Goal: Task Accomplishment & Management: Use online tool/utility

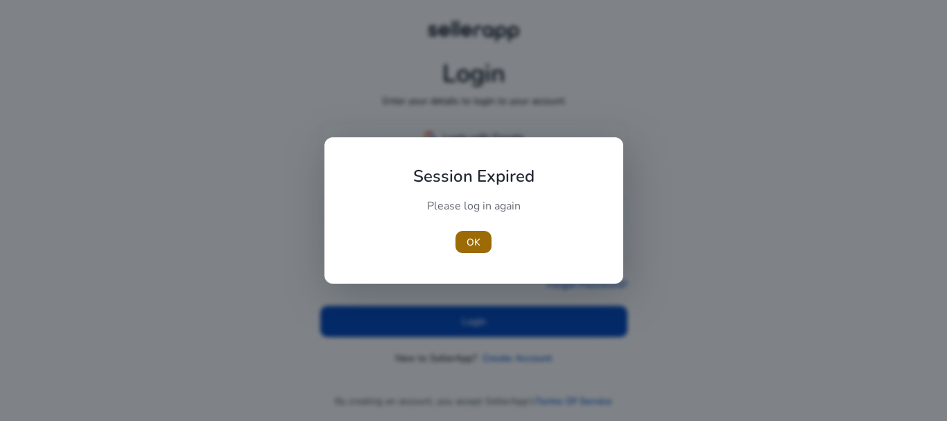
click at [472, 241] on span "OK" at bounding box center [474, 242] width 14 height 15
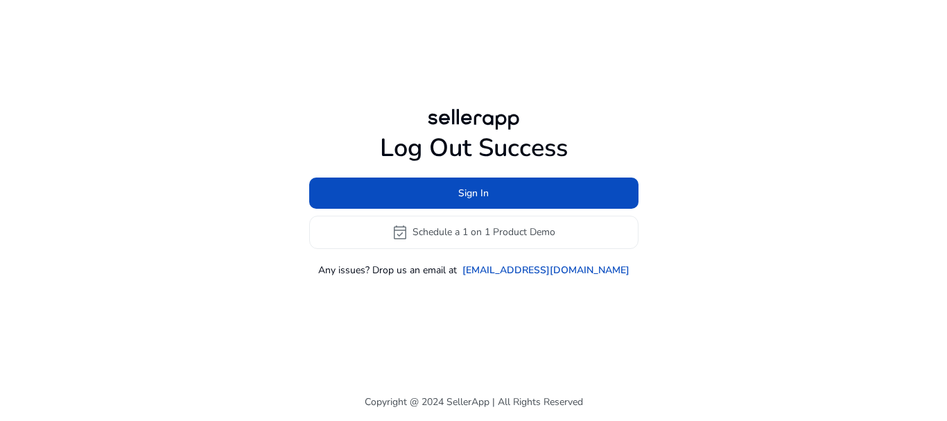
click at [448, 226] on button "event_available Schedule a 1 on 1 Product Demo" at bounding box center [473, 232] width 329 height 33
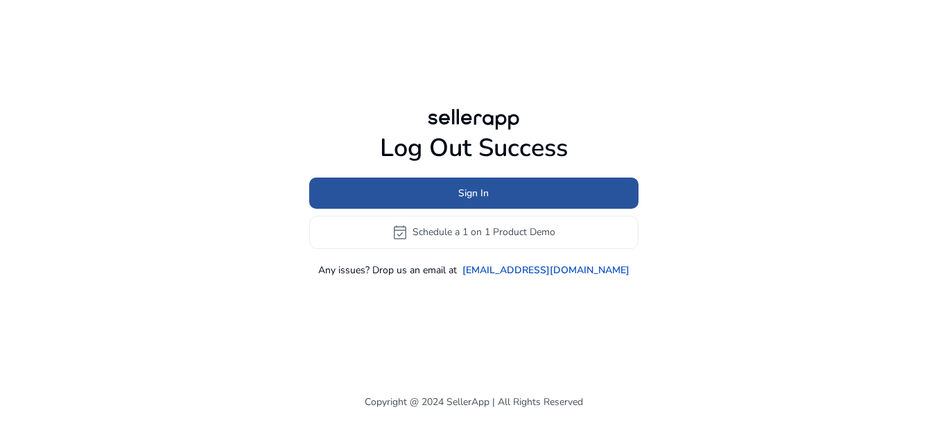
click at [497, 205] on span at bounding box center [473, 192] width 329 height 33
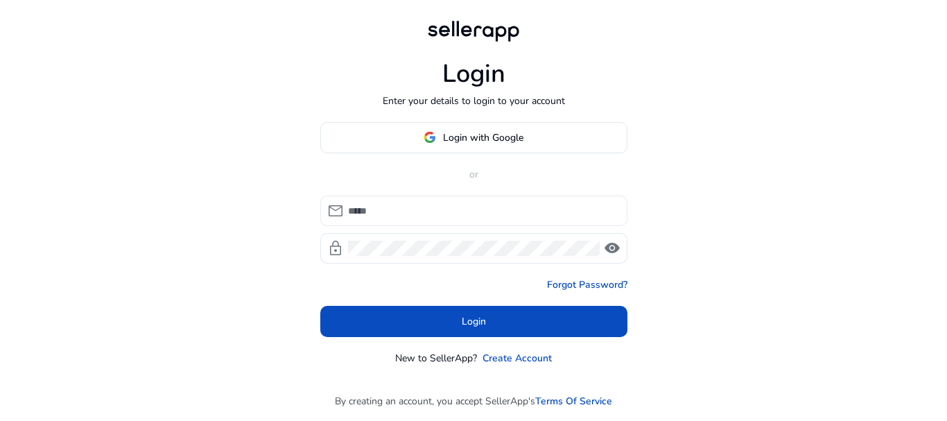
click at [452, 216] on input at bounding box center [482, 210] width 268 height 15
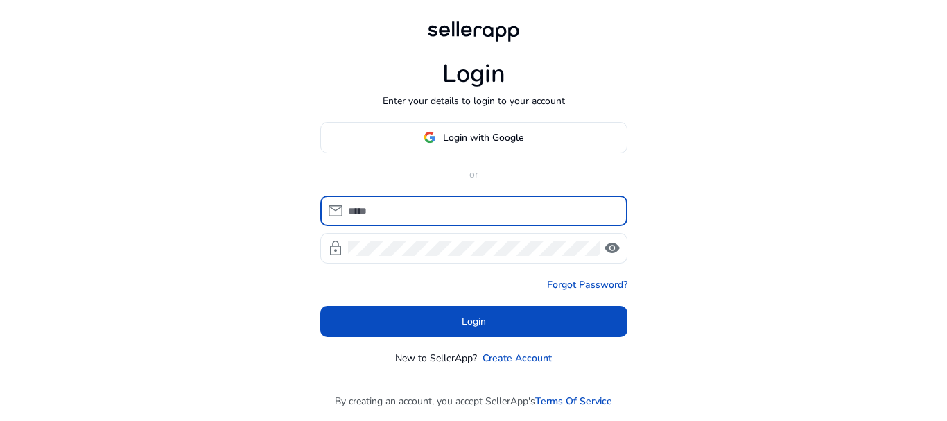
type input "**********"
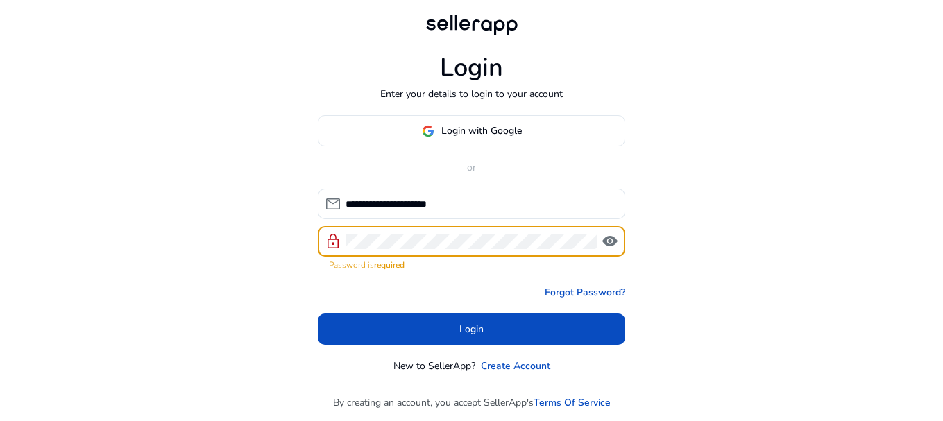
click at [614, 238] on span "visibility" at bounding box center [609, 241] width 17 height 17
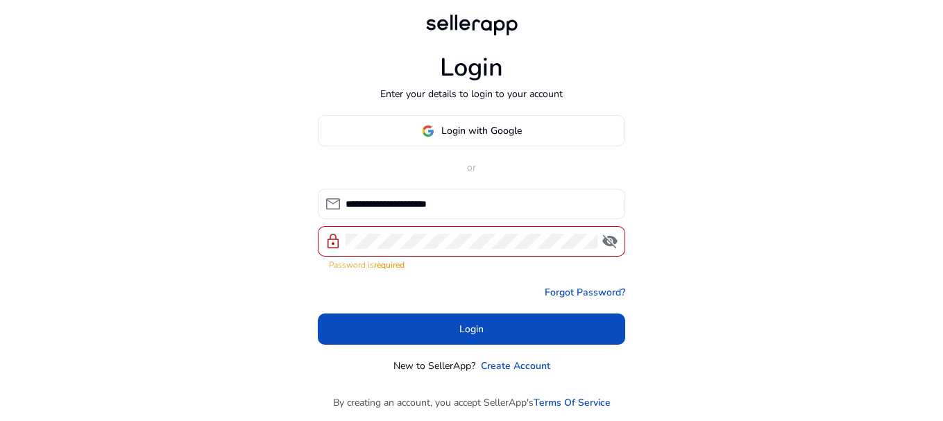
click at [614, 238] on span "visibility_off" at bounding box center [609, 241] width 17 height 17
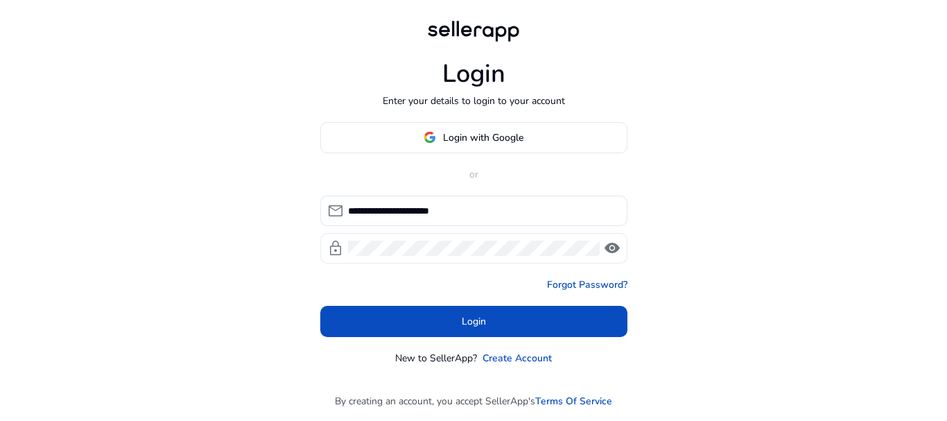
click at [610, 251] on span "visibility" at bounding box center [612, 248] width 17 height 17
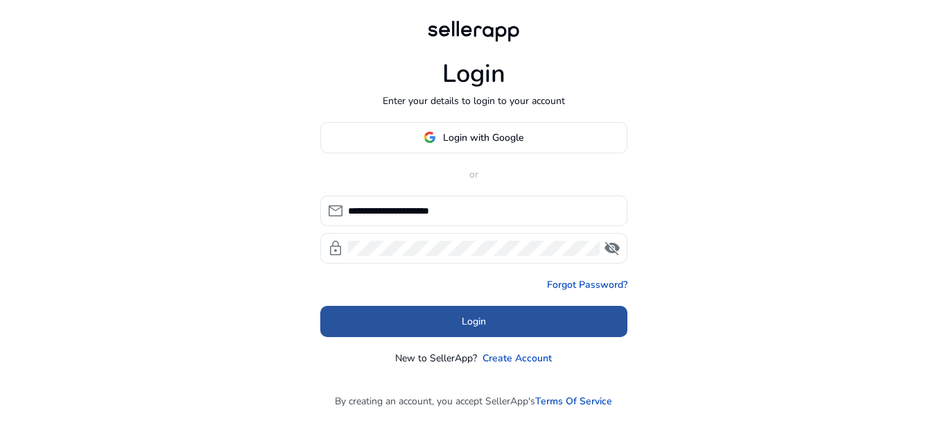
click at [483, 318] on span "Login" at bounding box center [474, 321] width 24 height 15
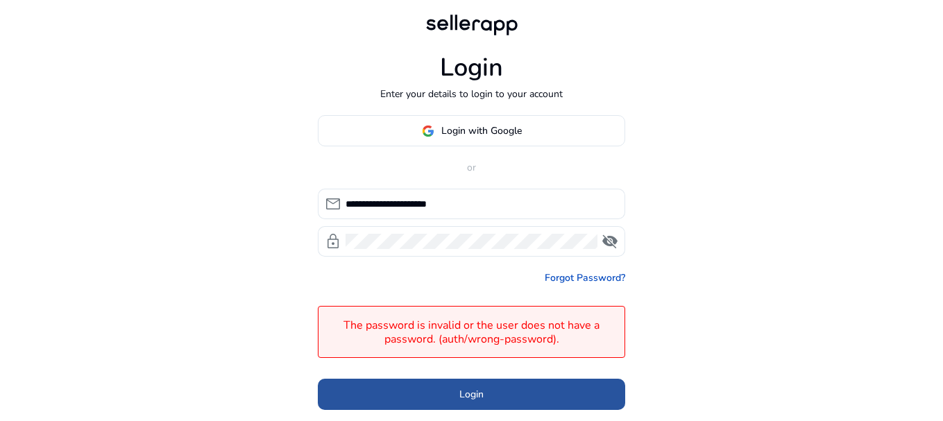
click at [440, 399] on span at bounding box center [471, 394] width 307 height 33
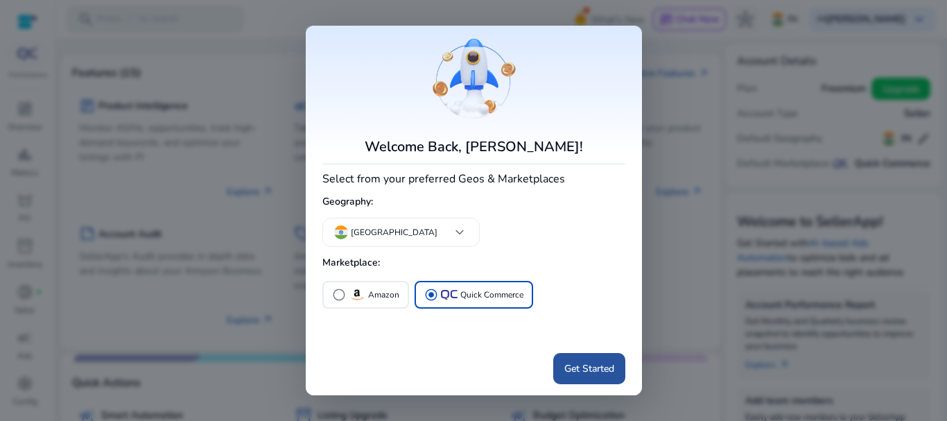
click at [594, 370] on span "Get Started" at bounding box center [590, 368] width 50 height 15
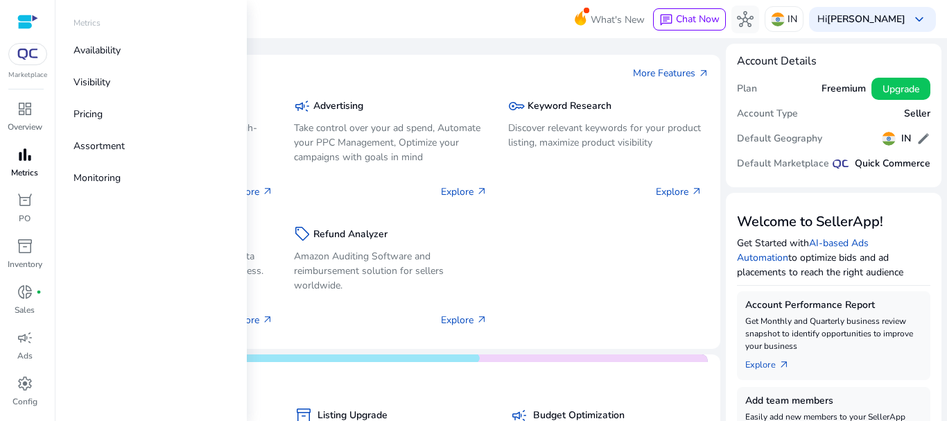
click at [26, 155] on span "bar_chart" at bounding box center [25, 154] width 17 height 17
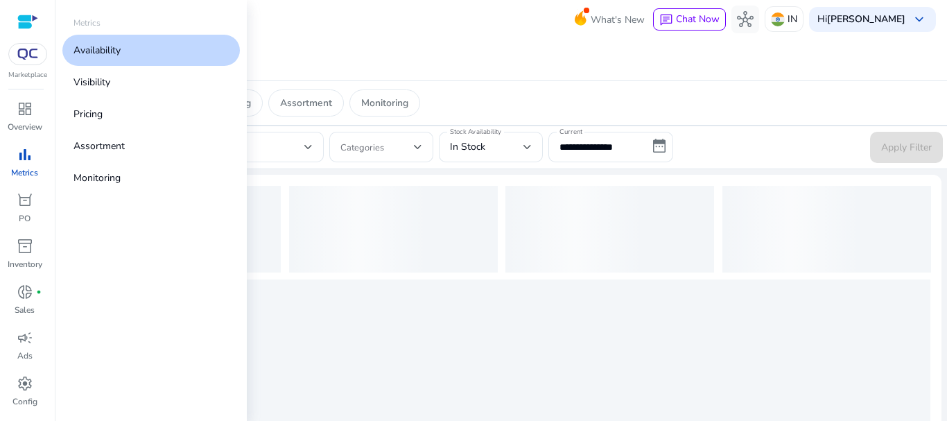
click at [130, 53] on link "Availability" at bounding box center [151, 50] width 178 height 31
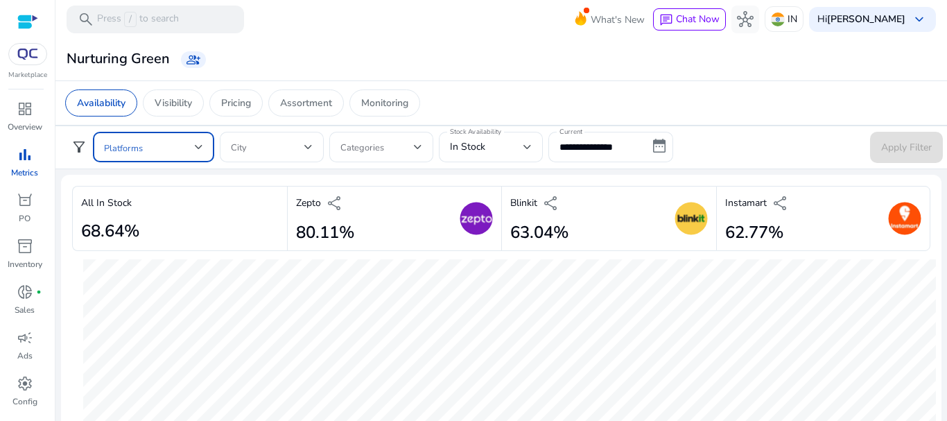
click at [203, 144] on div at bounding box center [199, 147] width 8 height 6
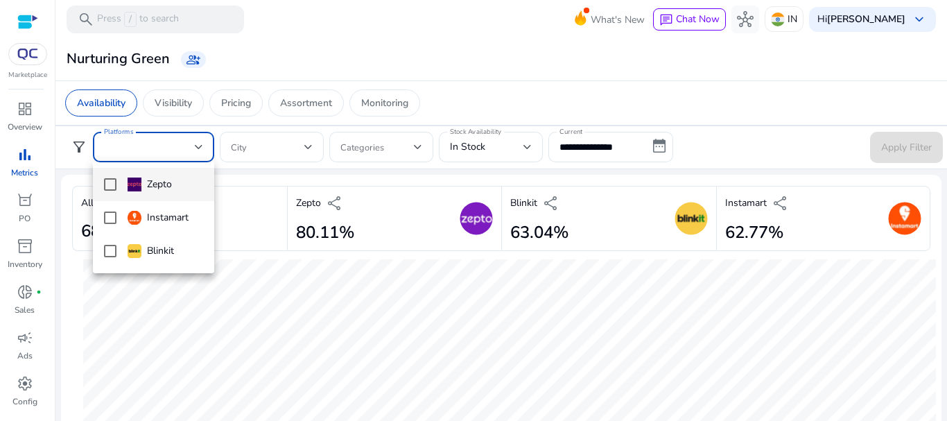
click at [153, 191] on div "Zepto" at bounding box center [150, 184] width 44 height 15
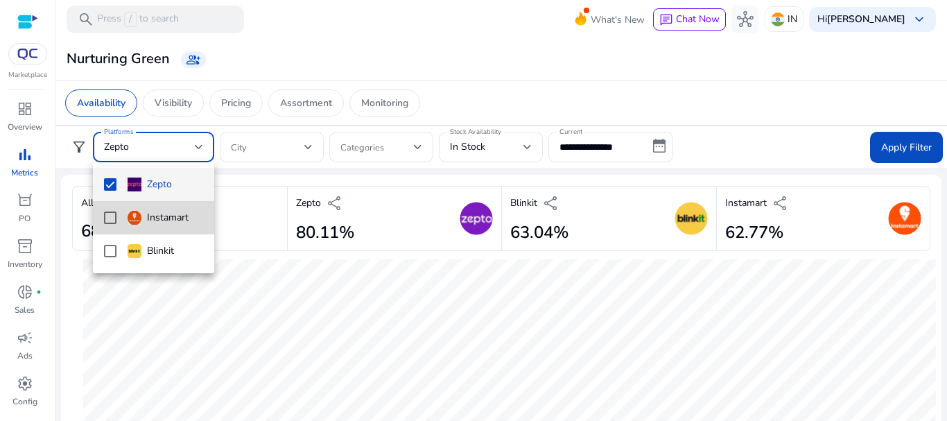
click at [141, 231] on mat-option "Instamart" at bounding box center [153, 217] width 121 height 33
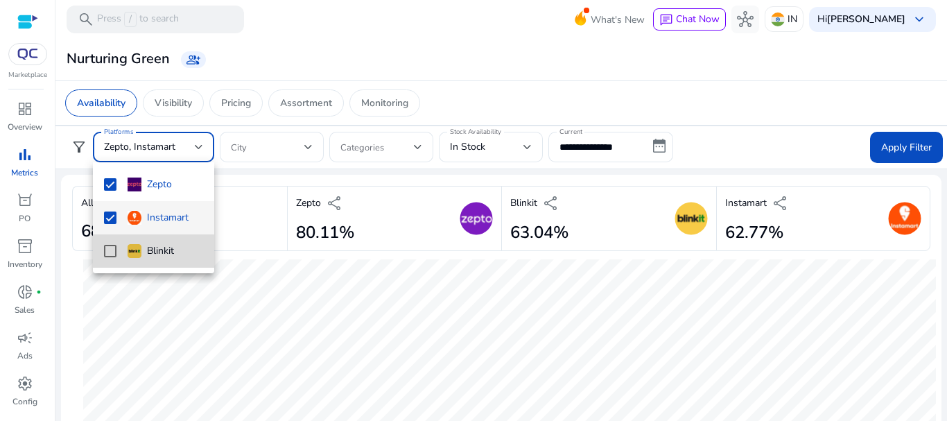
click at [144, 261] on mat-option "Blinkit" at bounding box center [153, 250] width 121 height 33
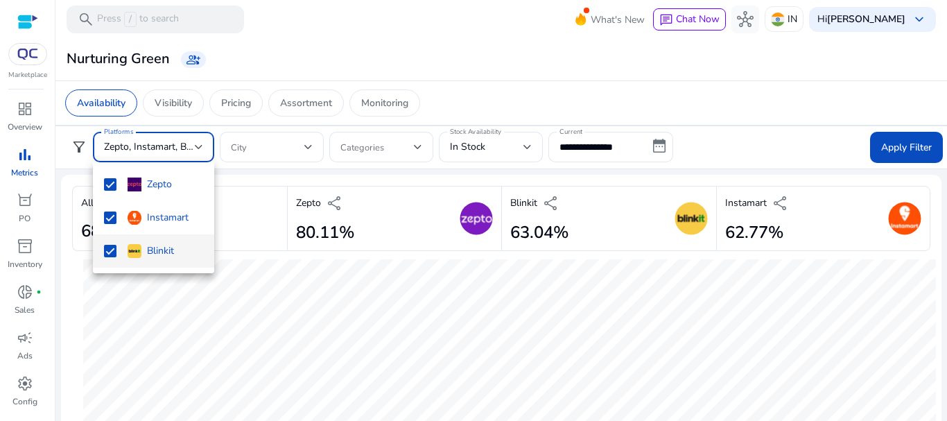
click at [523, 141] on div at bounding box center [473, 210] width 947 height 421
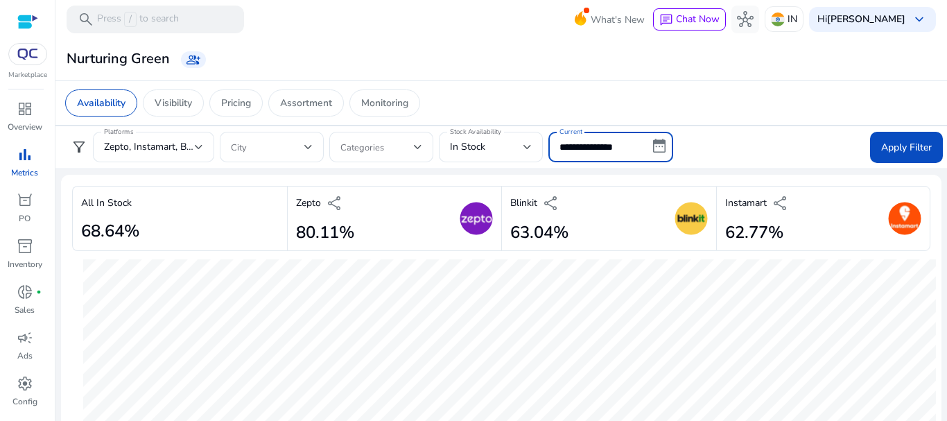
click at [657, 147] on input "**********" at bounding box center [611, 147] width 125 height 31
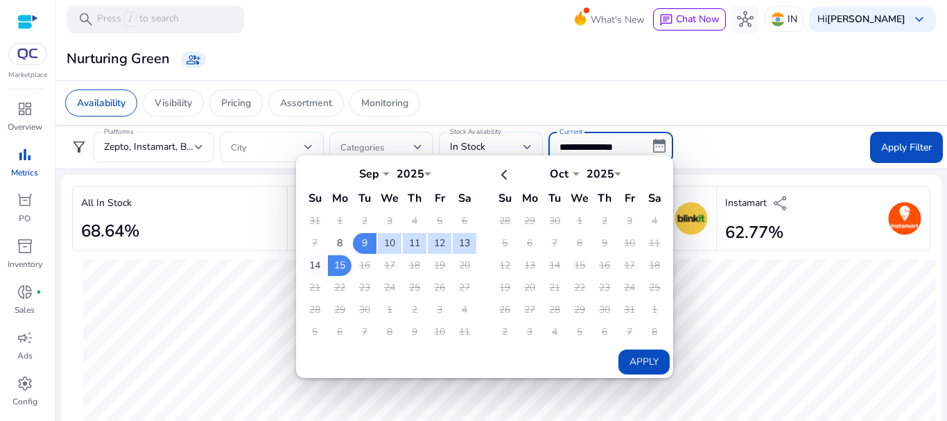
click at [314, 270] on td "14" at bounding box center [315, 265] width 24 height 21
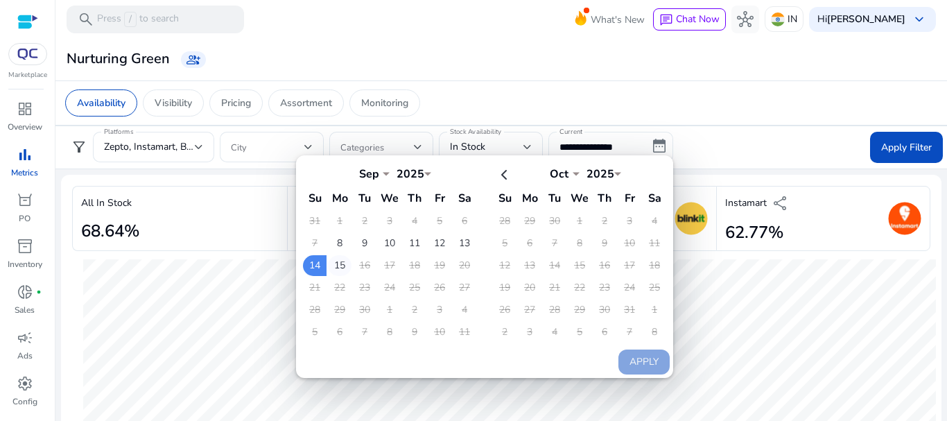
click at [331, 269] on td "15" at bounding box center [340, 265] width 24 height 21
click at [637, 366] on button "Apply" at bounding box center [644, 362] width 51 height 25
type input "**********"
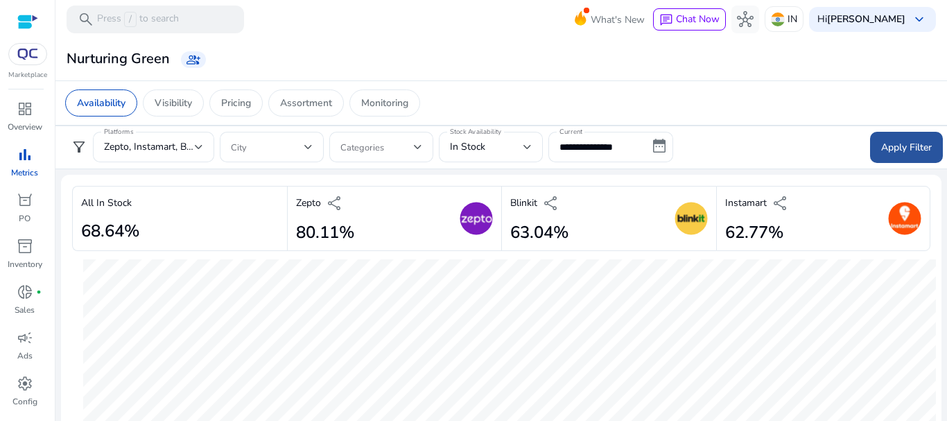
click at [900, 153] on span "Apply Filter" at bounding box center [907, 147] width 51 height 15
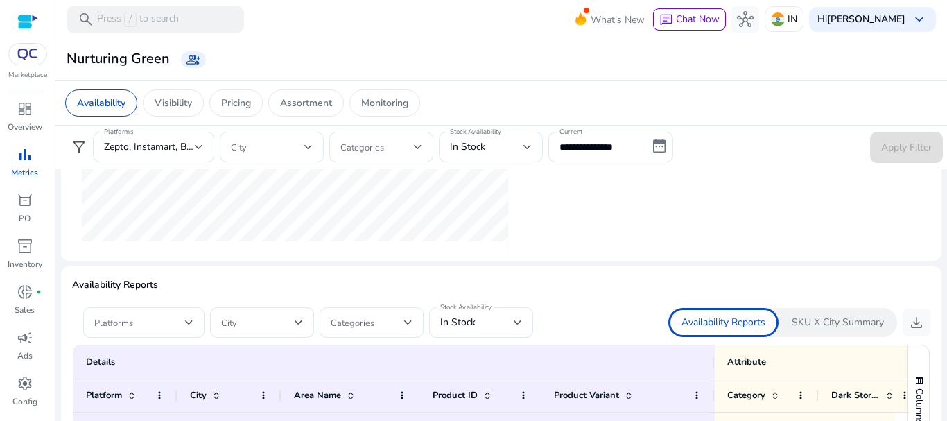
scroll to position [712, 0]
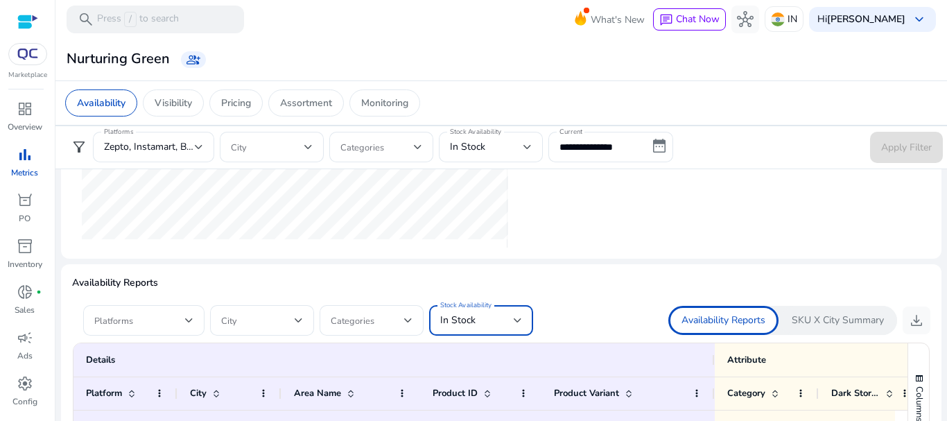
click at [488, 314] on div "In Stock" at bounding box center [477, 320] width 74 height 15
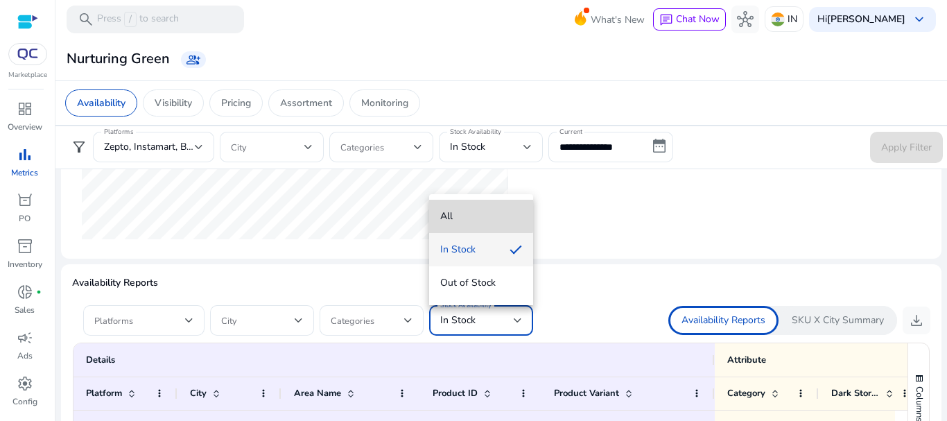
click at [474, 212] on span "All" at bounding box center [481, 216] width 82 height 15
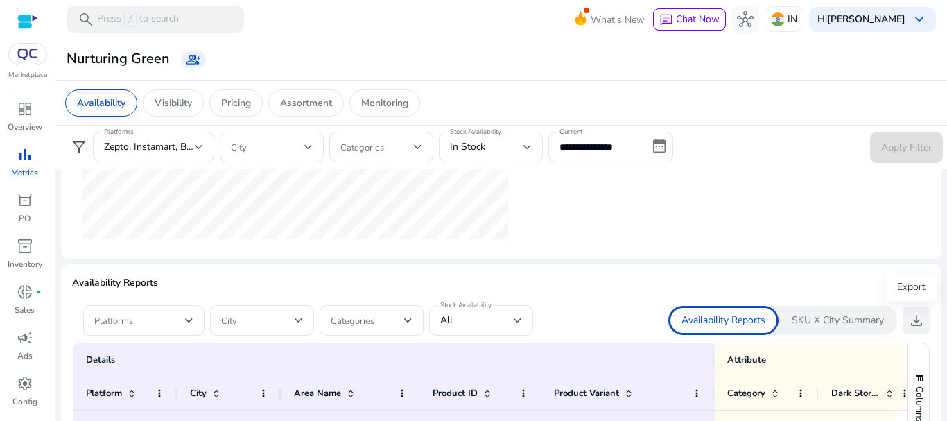
click at [911, 323] on span "download" at bounding box center [917, 320] width 17 height 17
